Goal: Check status

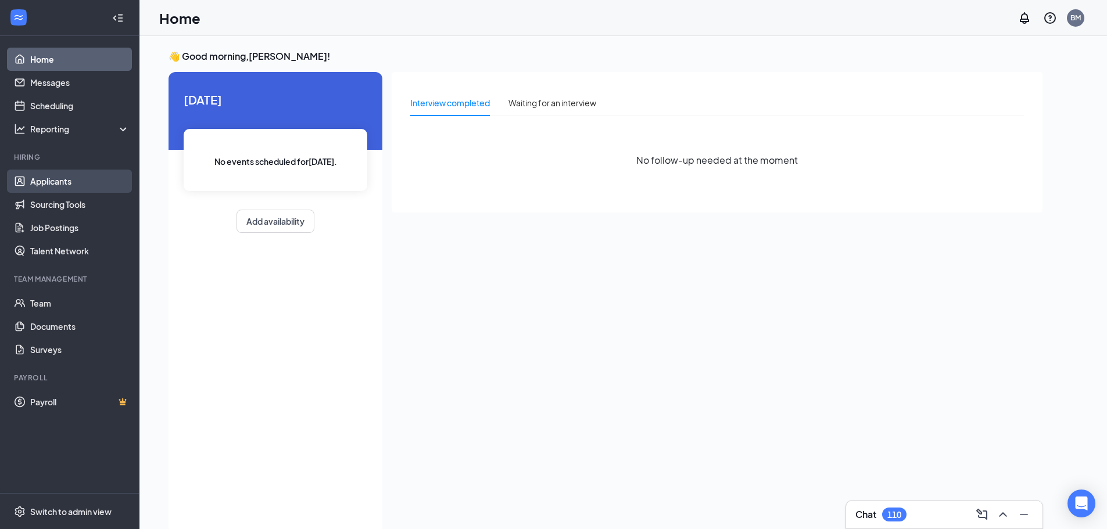
click at [64, 181] on link "Applicants" at bounding box center [79, 181] width 99 height 23
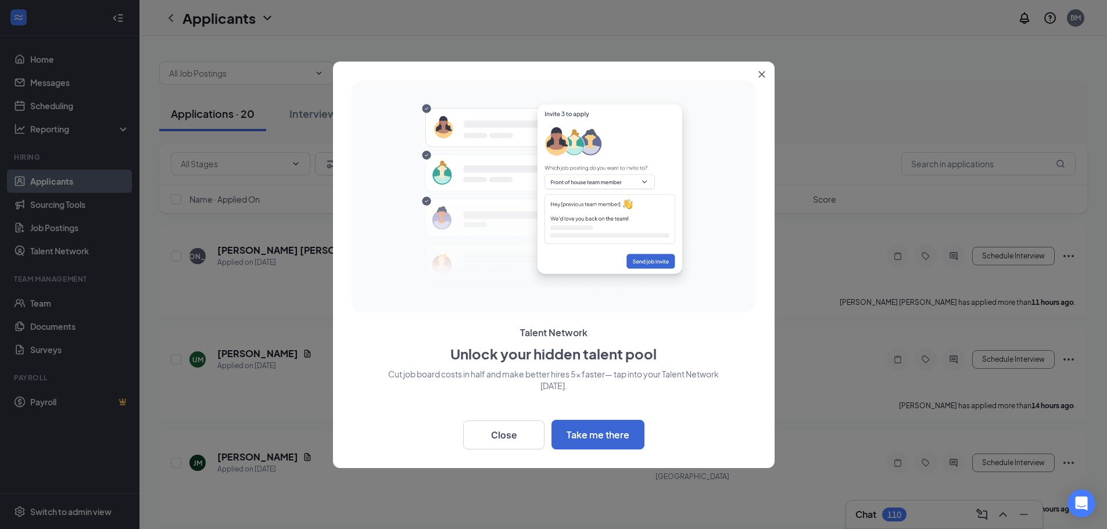
click at [764, 76] on icon "Close" at bounding box center [761, 74] width 7 height 7
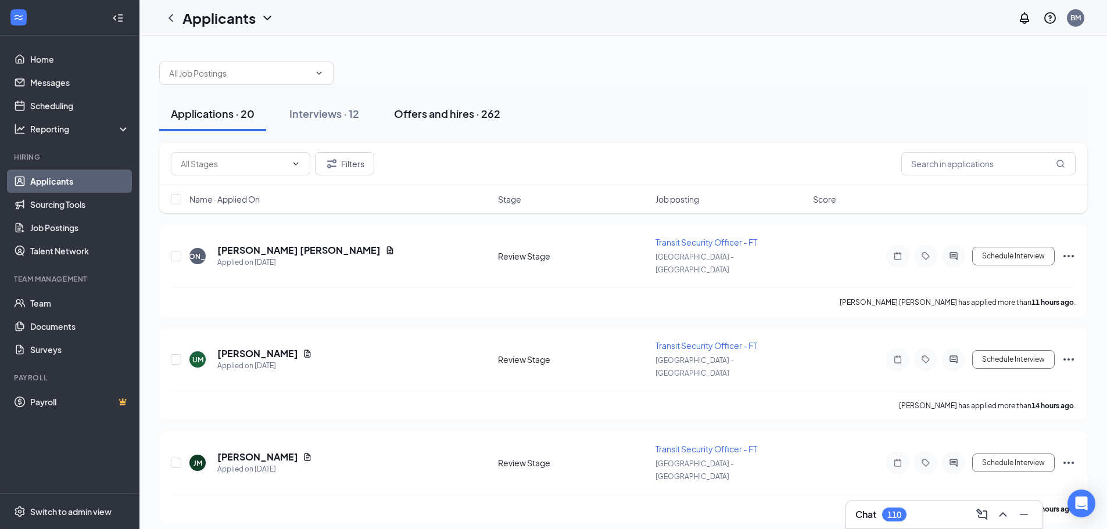
click at [465, 113] on div "Offers and hires · 262" at bounding box center [447, 113] width 106 height 15
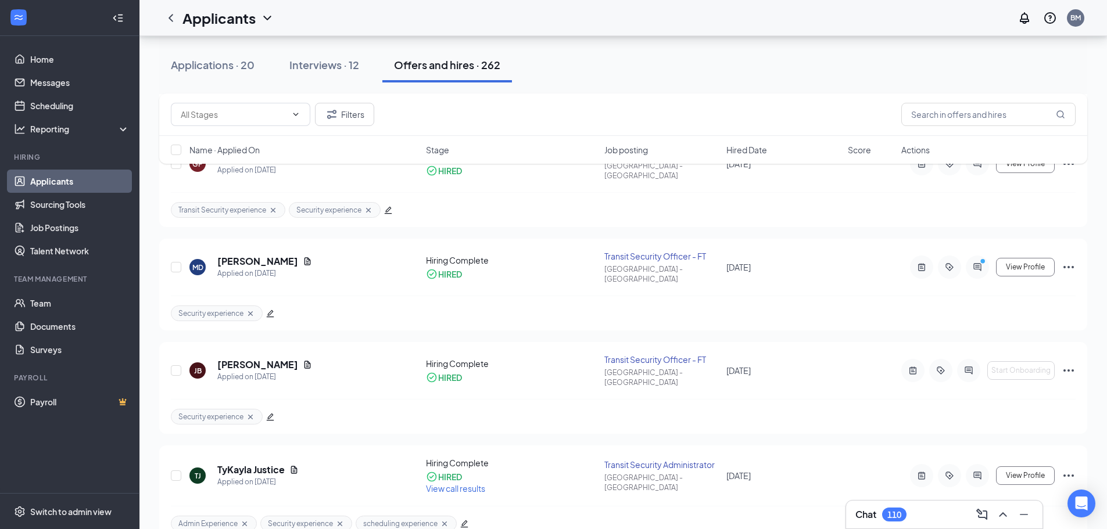
scroll to position [1801, 0]
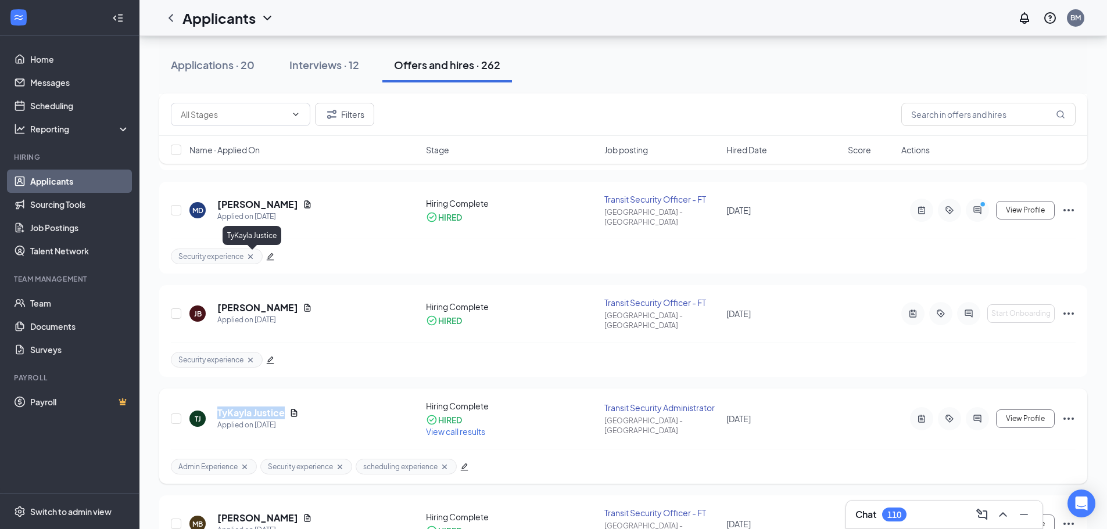
drag, startPoint x: 214, startPoint y: 248, endPoint x: 285, endPoint y: 261, distance: 72.1
click at [285, 400] on div "[PERSON_NAME] Justice Applied on [DATE] Hiring Complete HIRED View call results…" at bounding box center [623, 424] width 905 height 49
copy h5 "TyKayla Justice"
click at [328, 389] on div "[PERSON_NAME] Justice Applied on [DATE] Hiring Complete HIRED View call results…" at bounding box center [623, 436] width 928 height 95
